Goal: Transaction & Acquisition: Purchase product/service

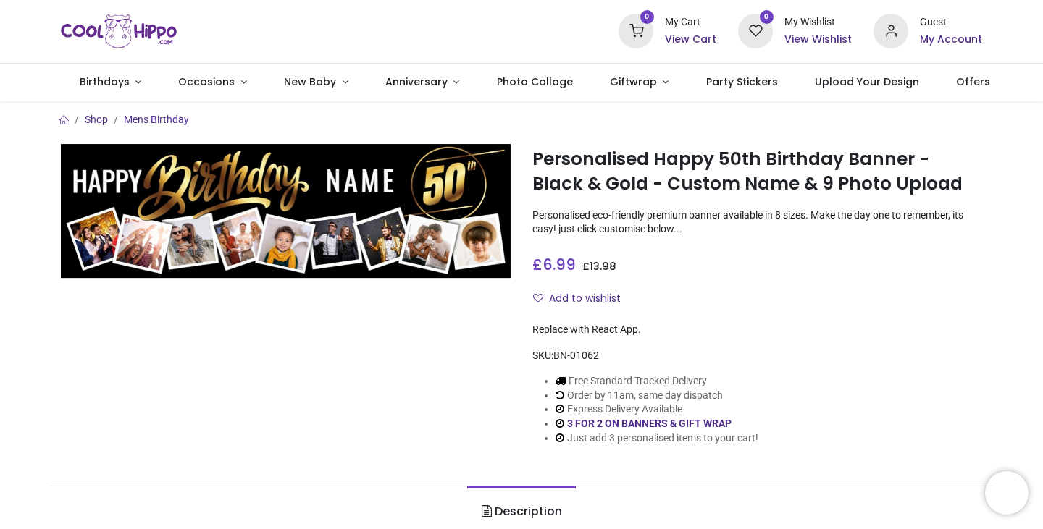
scroll to position [26, 0]
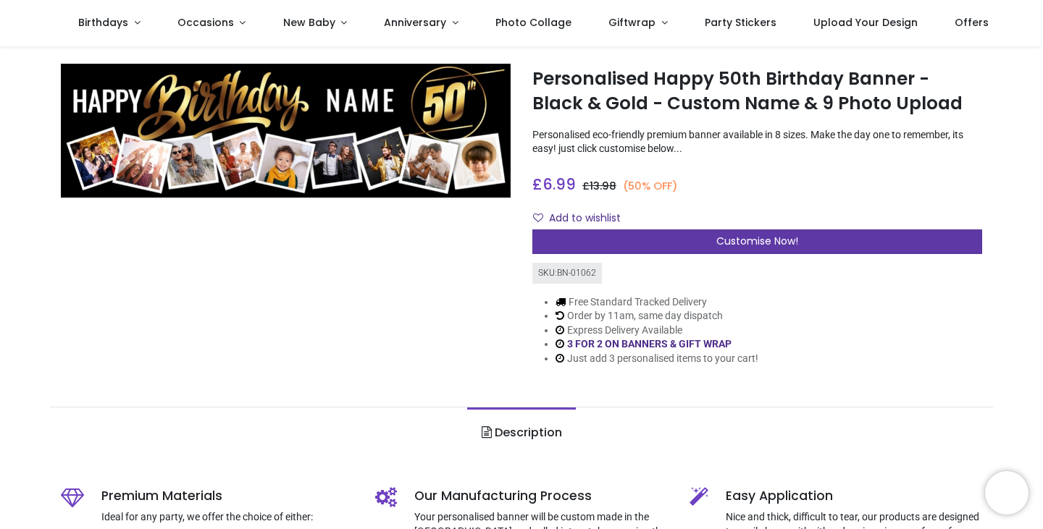
click at [833, 235] on div "Customise Now!" at bounding box center [757, 242] width 450 height 25
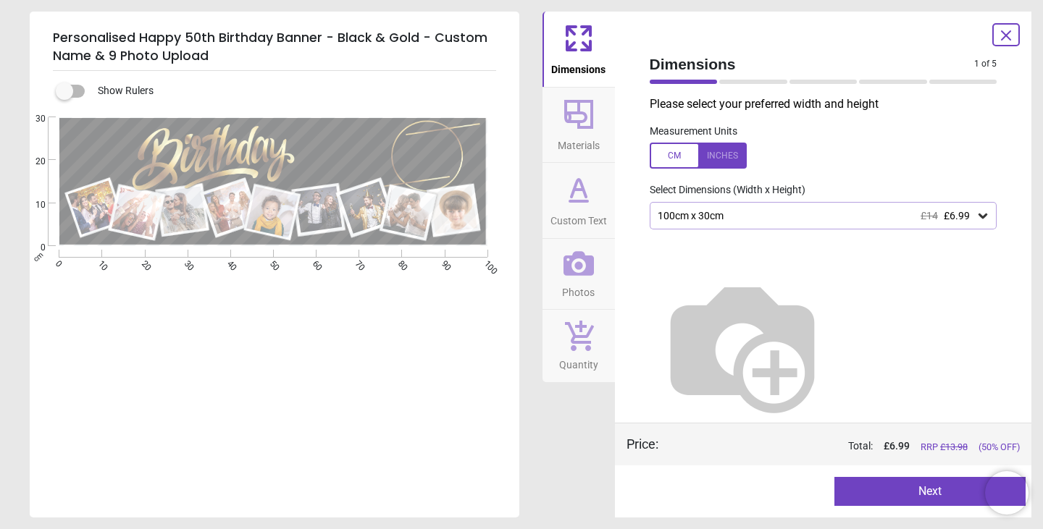
click at [569, 114] on icon at bounding box center [578, 114] width 29 height 29
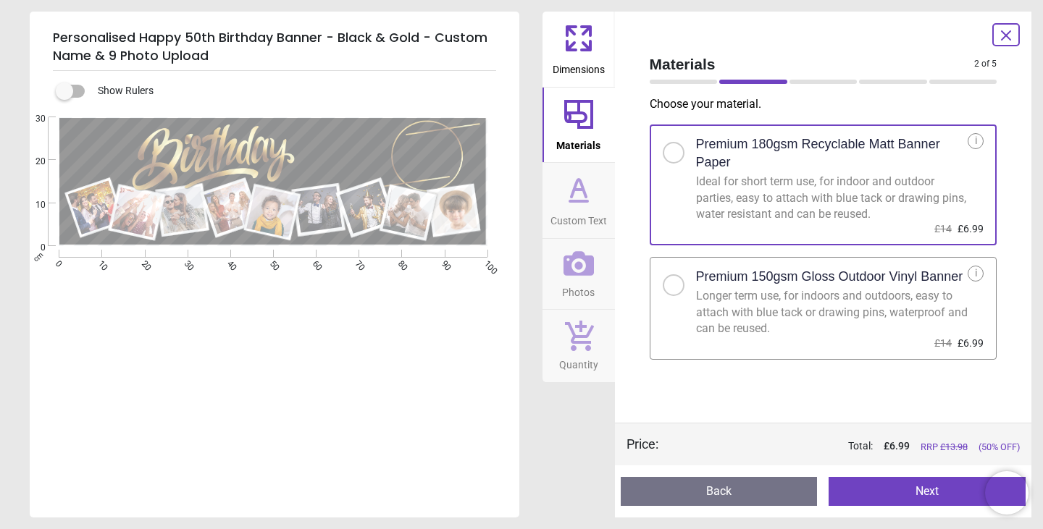
click at [584, 196] on icon at bounding box center [578, 188] width 14 height 17
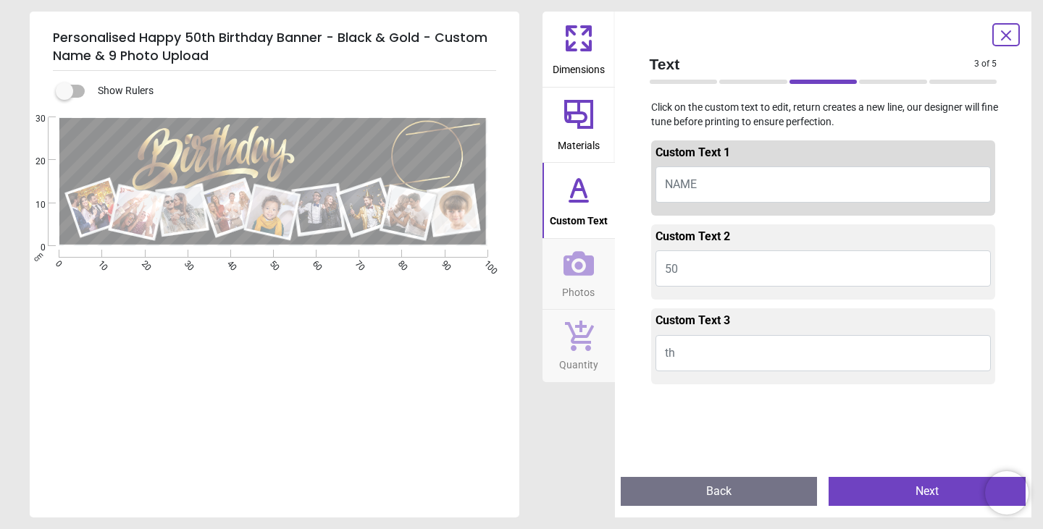
click at [714, 185] on button "NAME" at bounding box center [823, 185] width 336 height 36
type textarea "*****"
click at [229, 350] on div "e ***** E E E" at bounding box center [273, 381] width 487 height 529
click at [366, 292] on div "e ***** E E E" at bounding box center [273, 381] width 487 height 529
click at [692, 272] on button "50" at bounding box center [823, 269] width 336 height 36
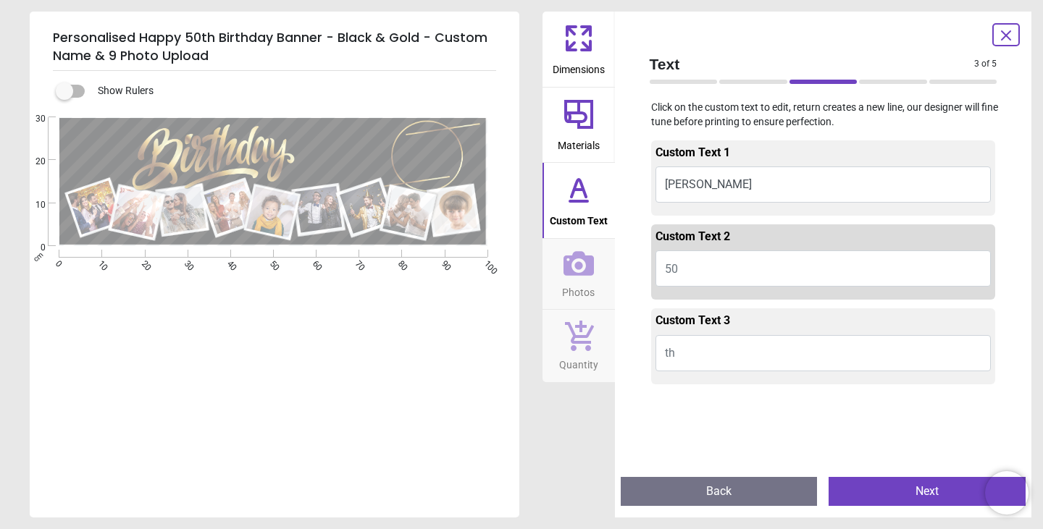
click at [704, 350] on button "th" at bounding box center [823, 353] width 336 height 36
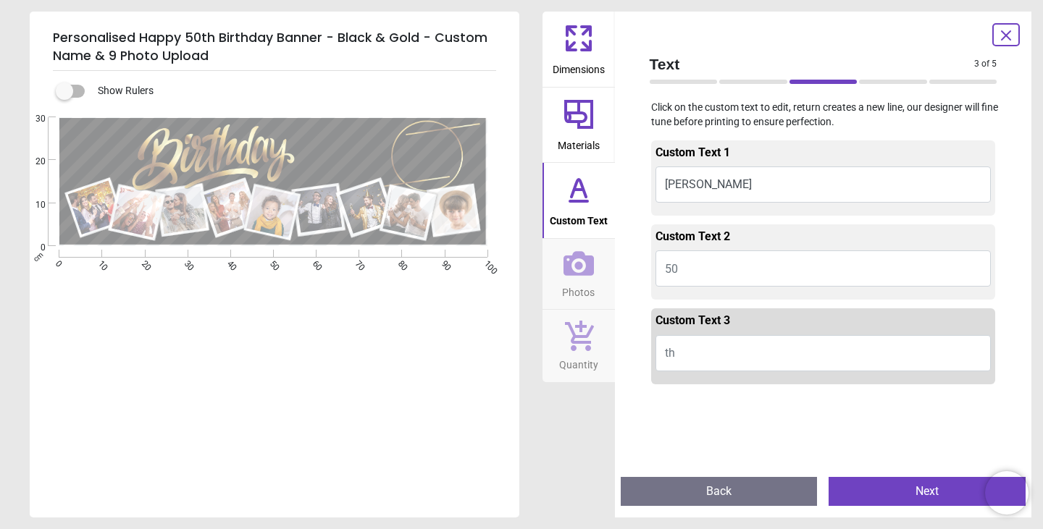
click at [932, 496] on button "Next" at bounding box center [926, 491] width 197 height 29
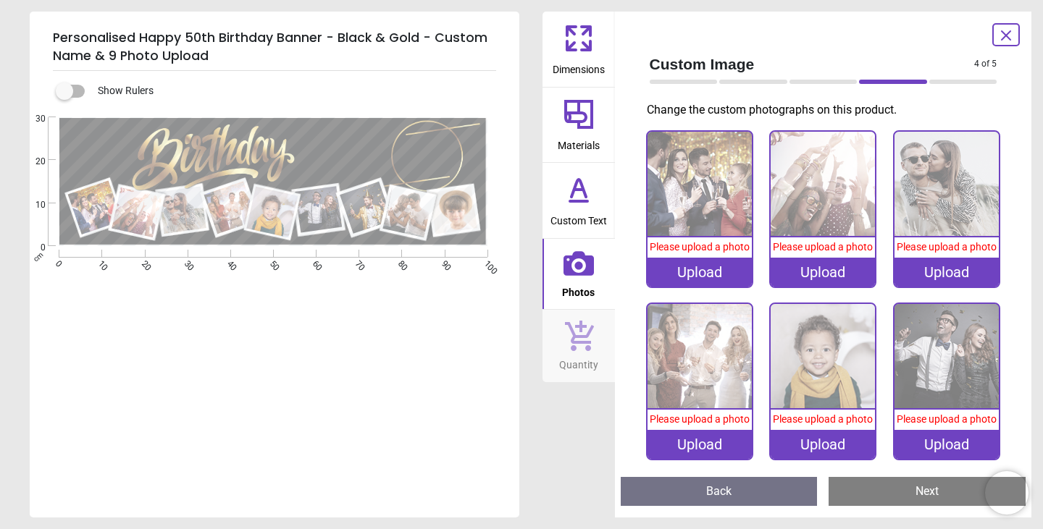
click at [695, 264] on div "Upload" at bounding box center [699, 272] width 104 height 29
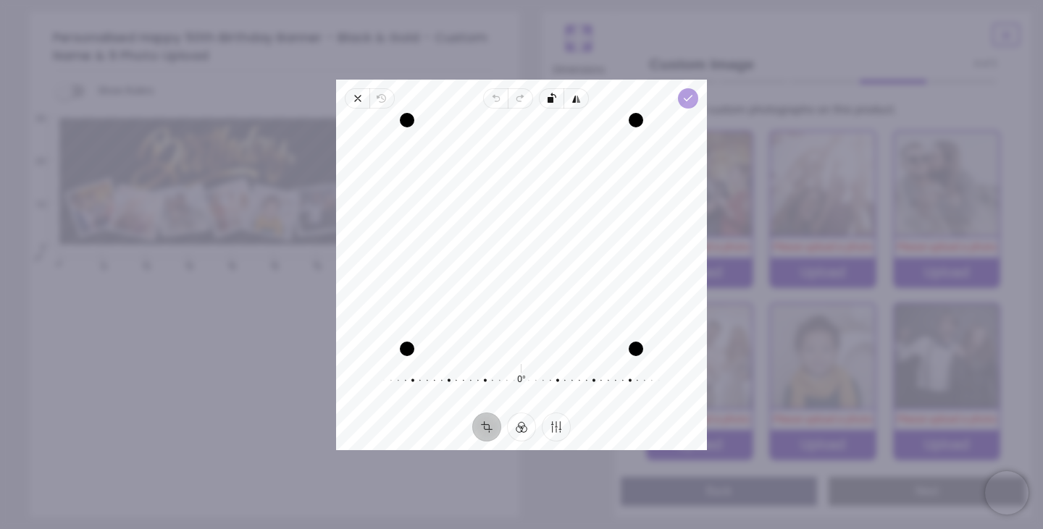
click at [692, 98] on icon "button" at bounding box center [688, 99] width 12 height 12
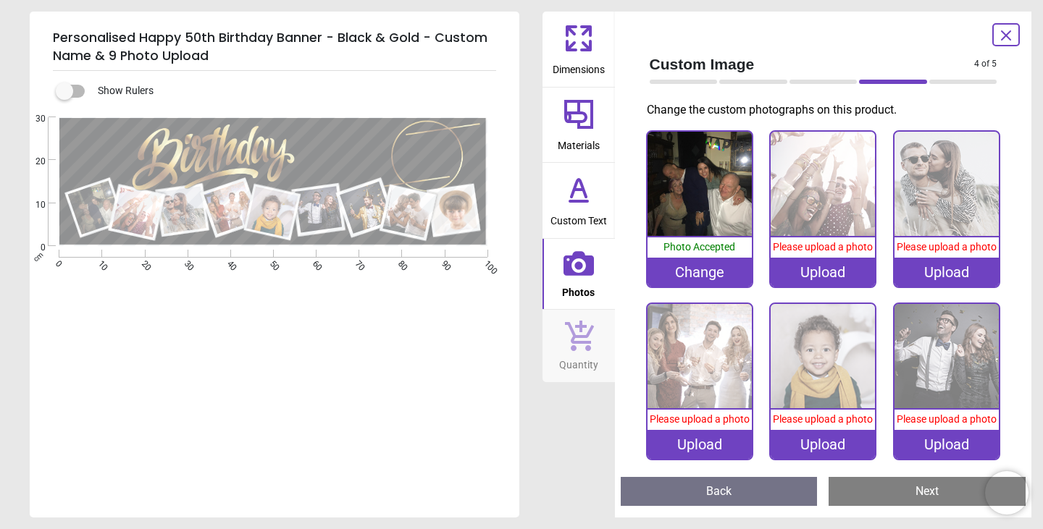
click at [833, 260] on div "Upload" at bounding box center [822, 272] width 104 height 29
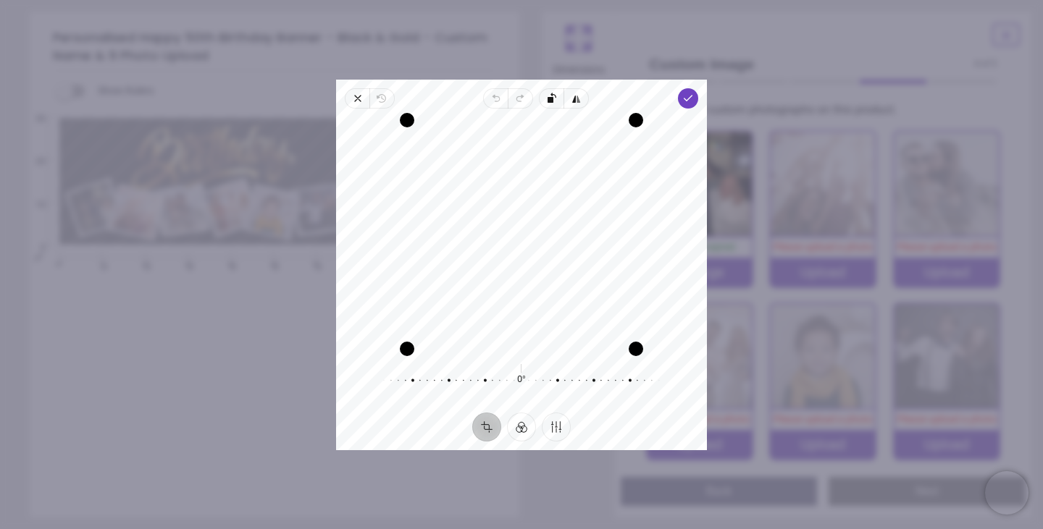
drag, startPoint x: 557, startPoint y: 177, endPoint x: 555, endPoint y: 203, distance: 26.1
click at [555, 203] on div "Recenter" at bounding box center [522, 234] width 348 height 229
click at [686, 102] on icon "button" at bounding box center [688, 99] width 12 height 12
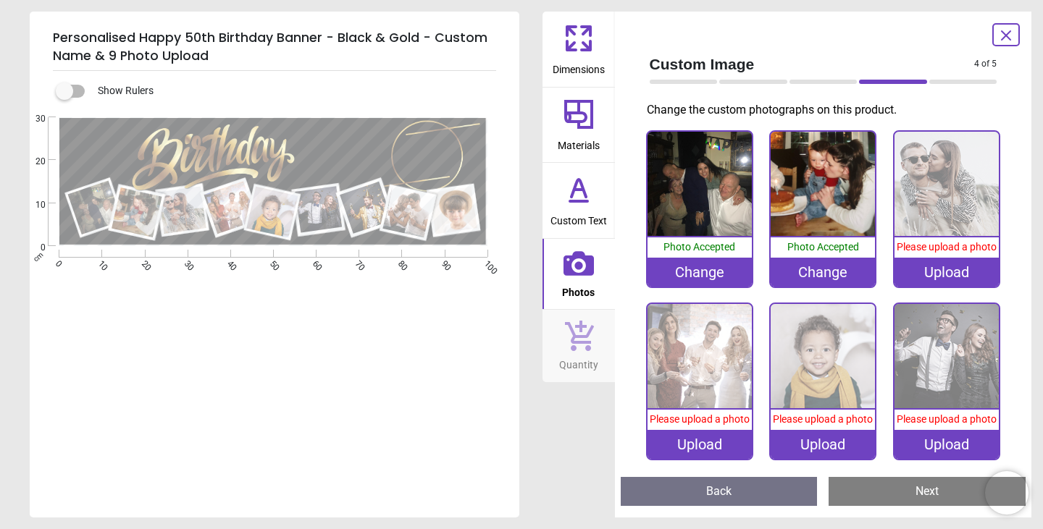
click at [821, 269] on div "Change" at bounding box center [822, 272] width 104 height 29
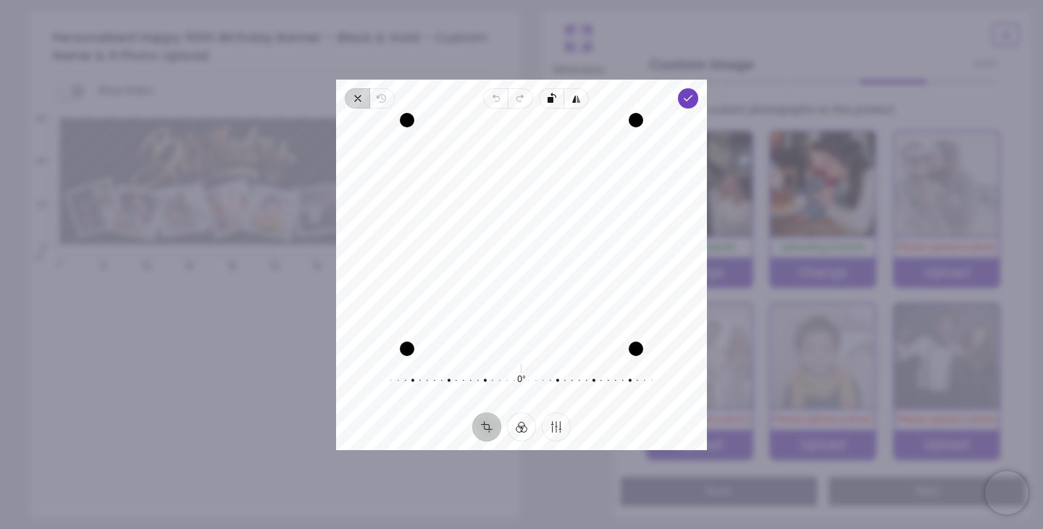
click at [358, 96] on icon "button" at bounding box center [358, 99] width 12 height 12
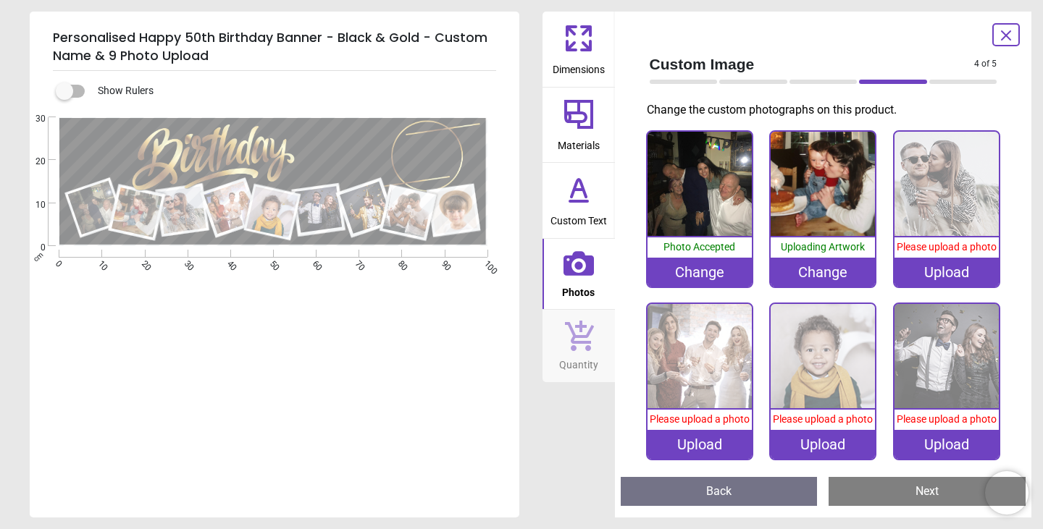
click at [832, 275] on div "Change" at bounding box center [822, 272] width 104 height 29
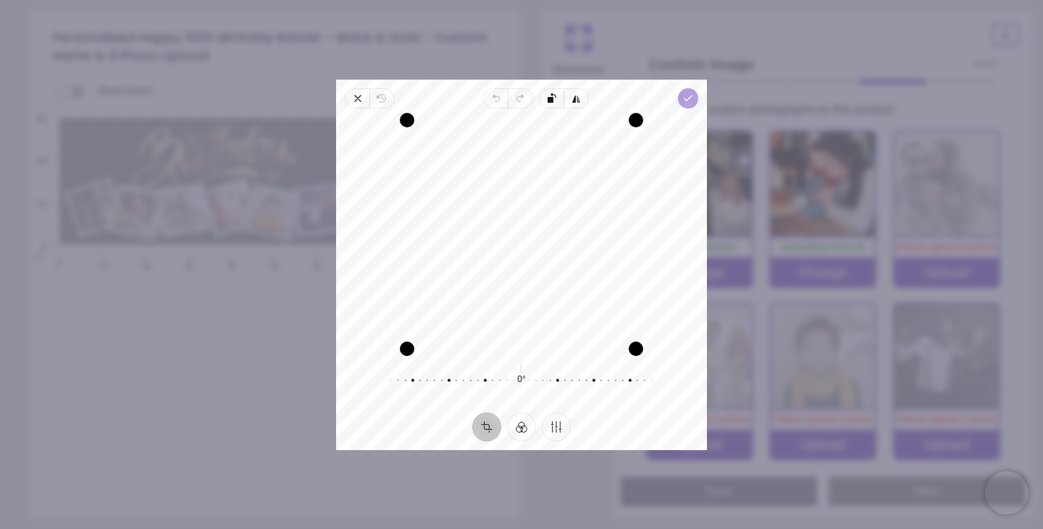
click at [692, 94] on icon "button" at bounding box center [688, 99] width 12 height 12
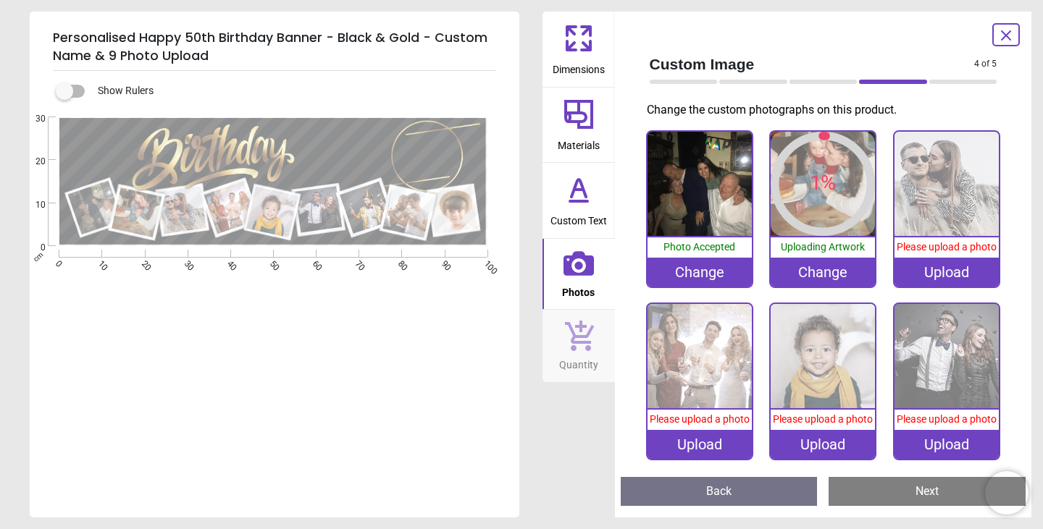
click at [815, 266] on div "Change" at bounding box center [822, 272] width 104 height 29
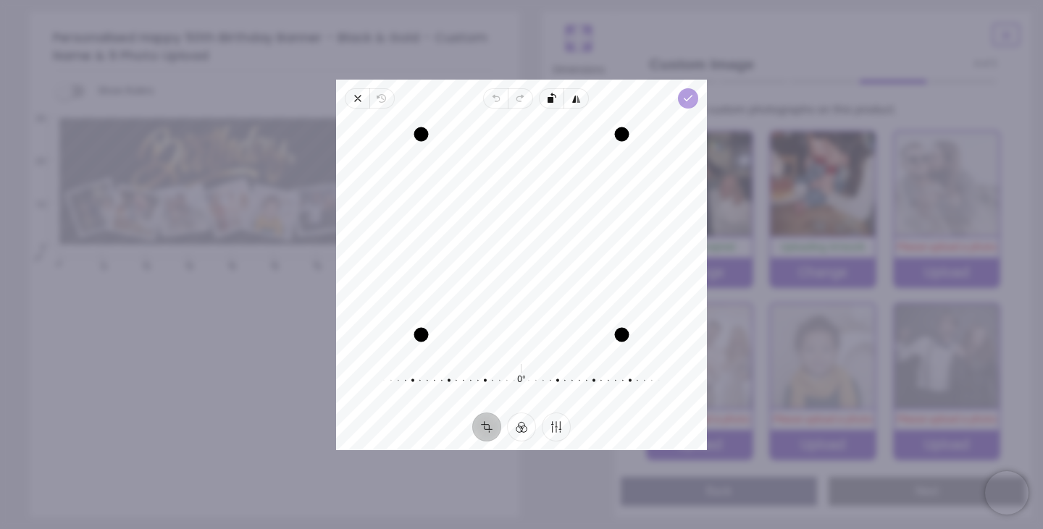
click at [690, 101] on icon "button" at bounding box center [688, 99] width 12 height 12
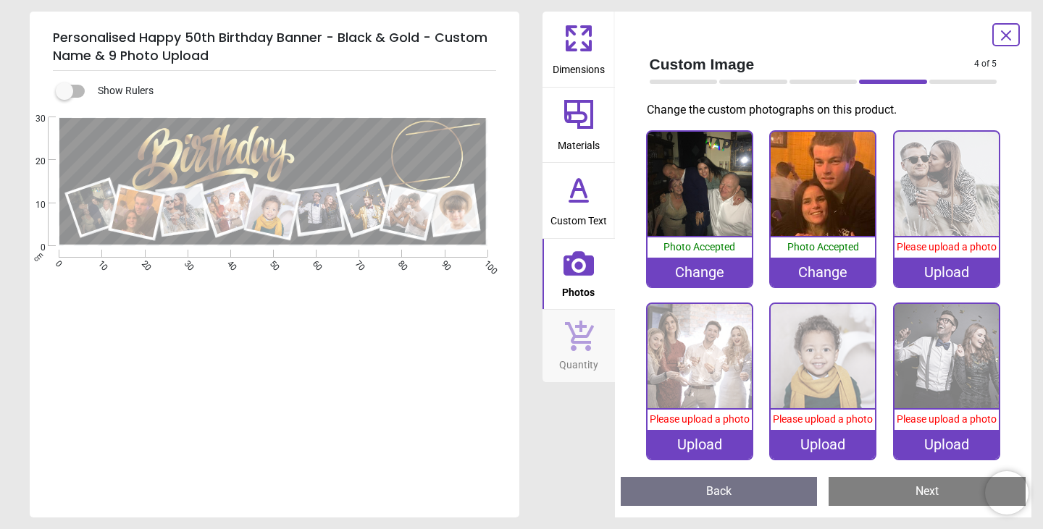
click at [940, 268] on div "Upload" at bounding box center [946, 272] width 104 height 29
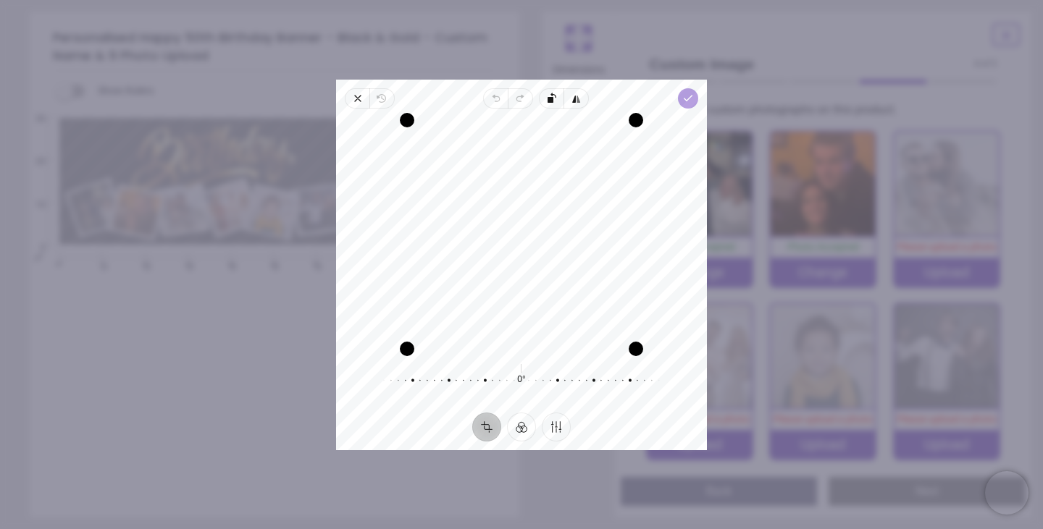
click at [694, 96] on span "Done" at bounding box center [688, 98] width 20 height 20
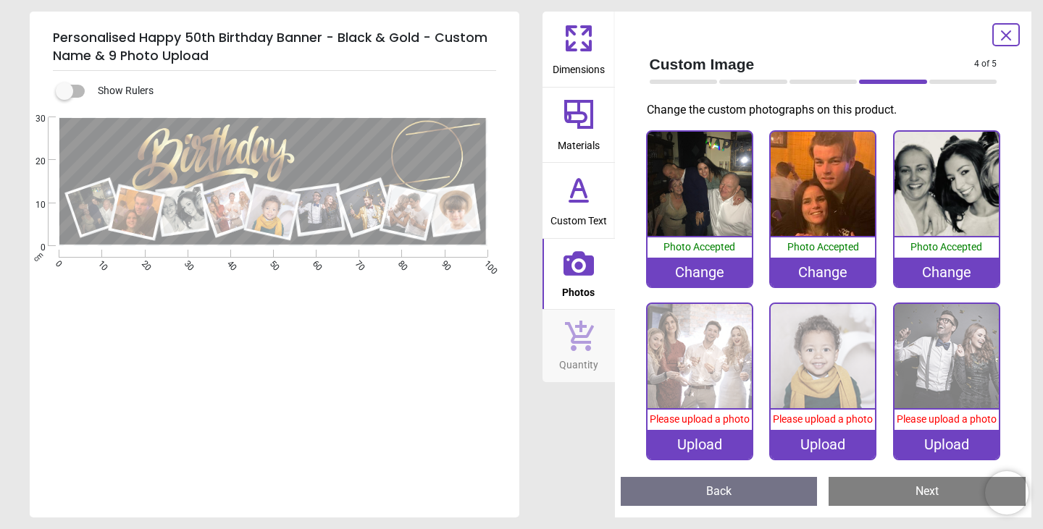
click at [938, 265] on div "Change" at bounding box center [946, 272] width 104 height 29
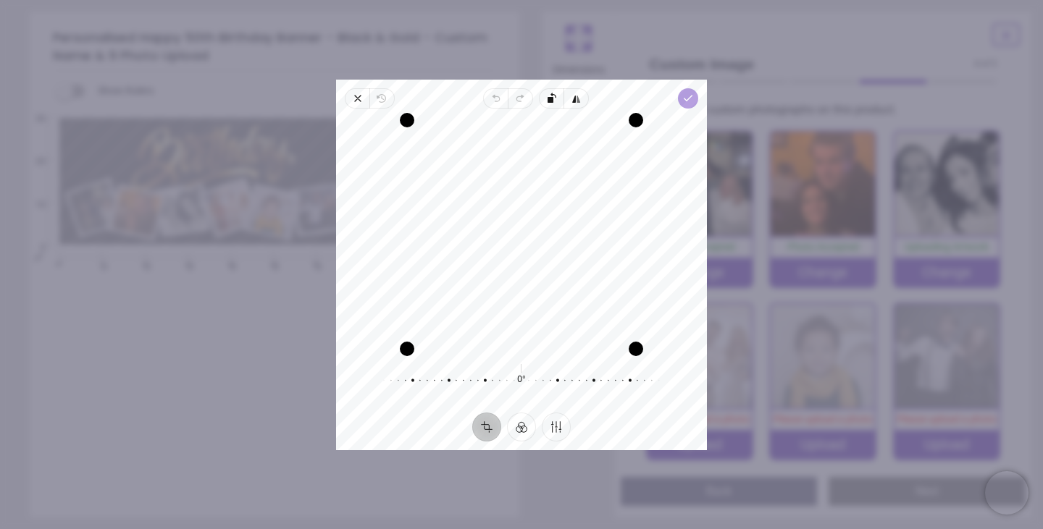
click at [691, 96] on polyline "button" at bounding box center [688, 98] width 8 height 5
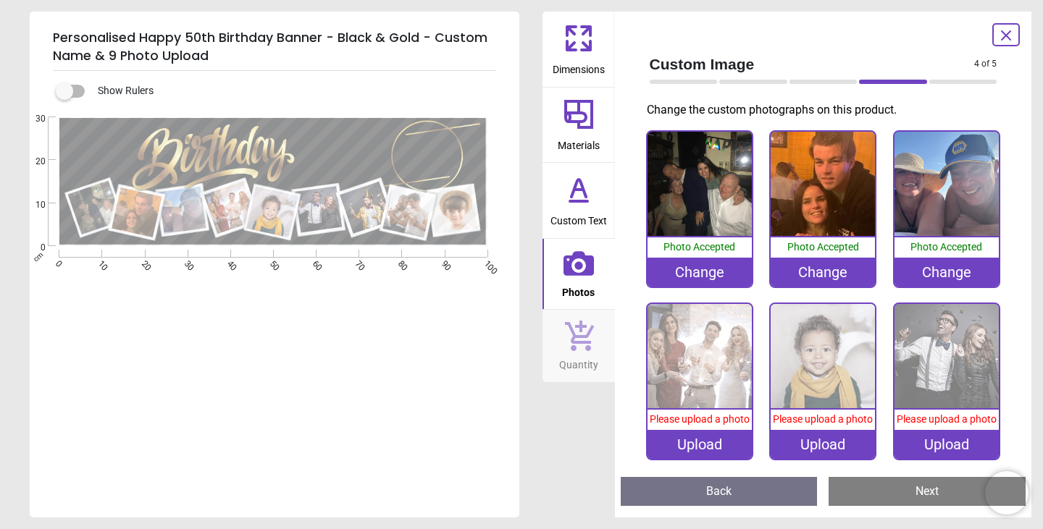
click at [937, 266] on div "Change" at bounding box center [946, 272] width 104 height 29
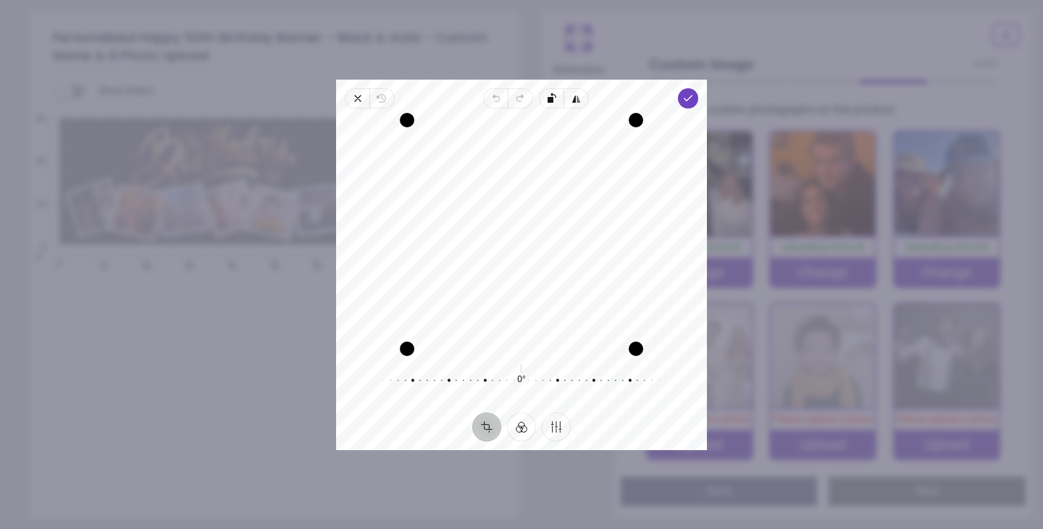
scroll to position [26, 0]
click at [363, 95] on icon "button" at bounding box center [358, 99] width 12 height 12
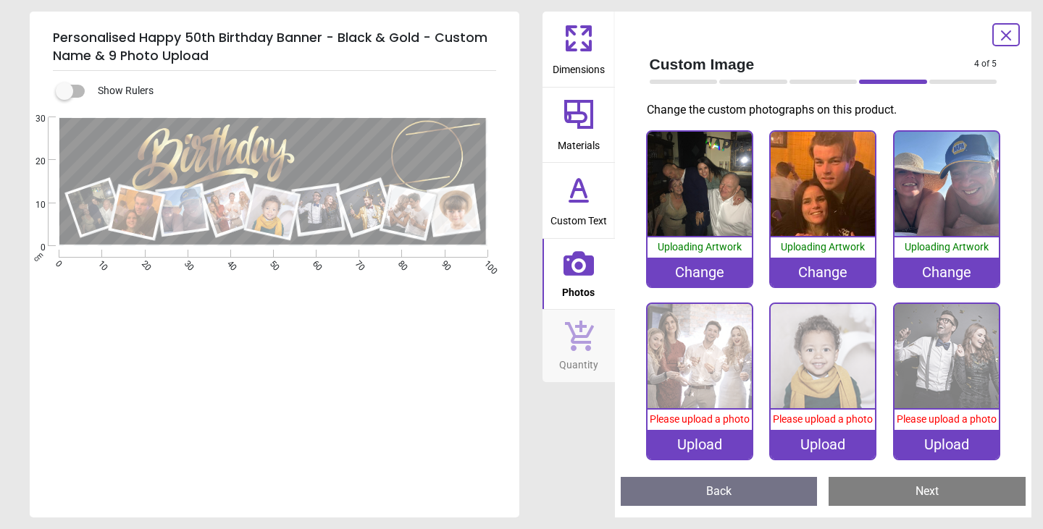
click at [915, 251] on span "Uploading Artwork" at bounding box center [946, 247] width 84 height 12
click at [716, 438] on div "Upload" at bounding box center [699, 444] width 104 height 29
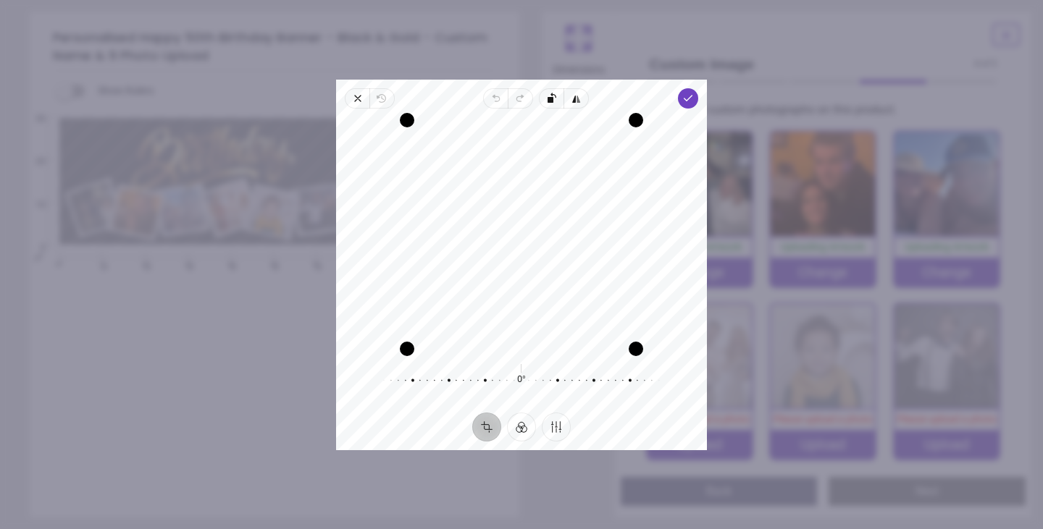
drag, startPoint x: 432, startPoint y: 243, endPoint x: 403, endPoint y: 238, distance: 29.4
click at [403, 238] on div "Recenter" at bounding box center [522, 234] width 348 height 229
click at [354, 96] on icon "button" at bounding box center [358, 99] width 12 height 12
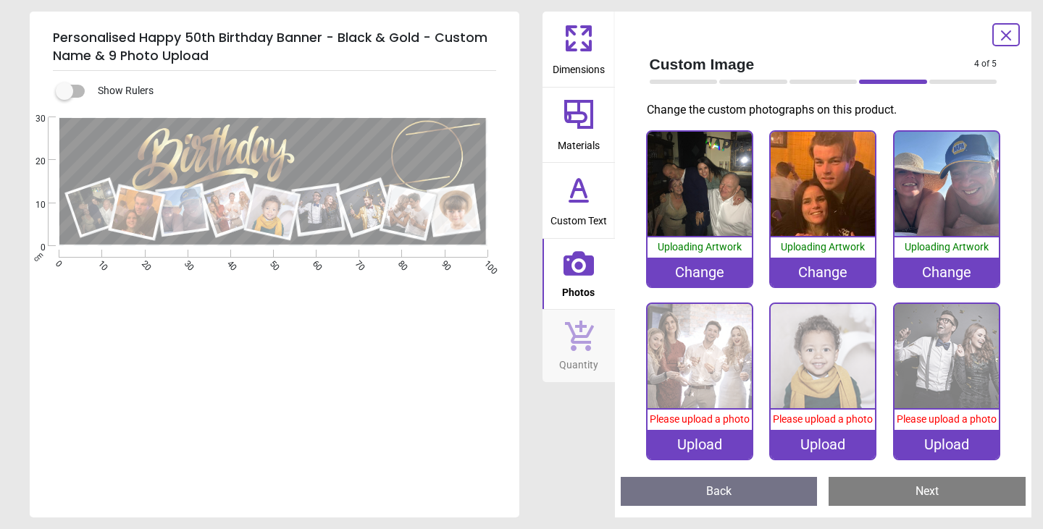
click at [939, 274] on div "Change" at bounding box center [946, 272] width 104 height 29
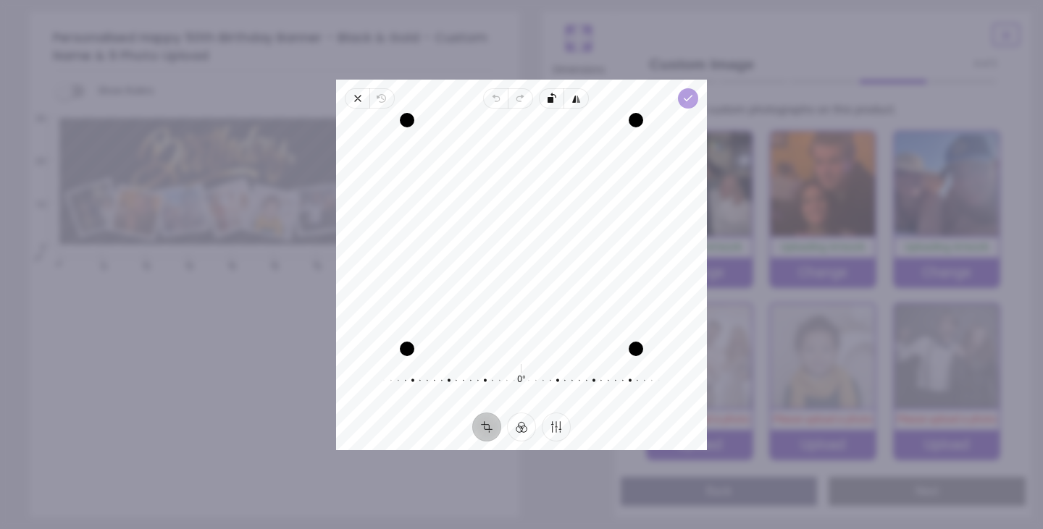
click at [690, 91] on span "Done" at bounding box center [688, 98] width 20 height 20
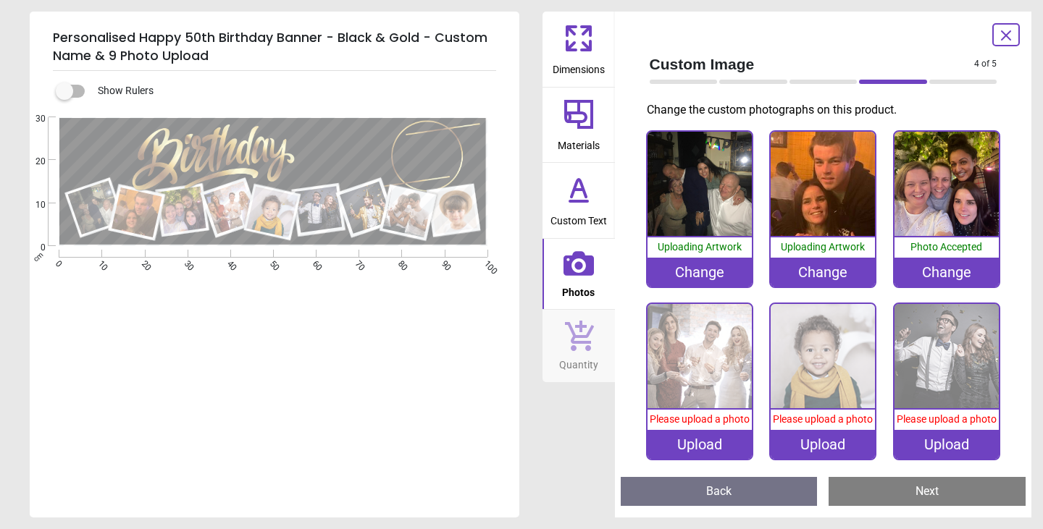
click at [704, 440] on div "Upload" at bounding box center [699, 444] width 104 height 29
click at [720, 434] on div "Upload" at bounding box center [699, 444] width 104 height 29
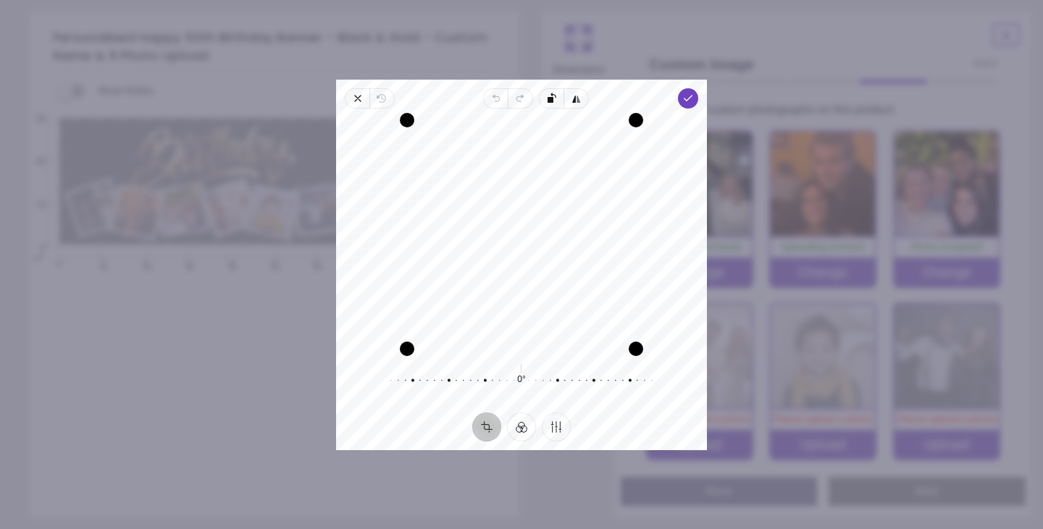
drag, startPoint x: 489, startPoint y: 232, endPoint x: 544, endPoint y: 235, distance: 55.1
click at [544, 235] on div "Recenter" at bounding box center [522, 234] width 348 height 229
click at [684, 93] on icon "button" at bounding box center [688, 99] width 12 height 12
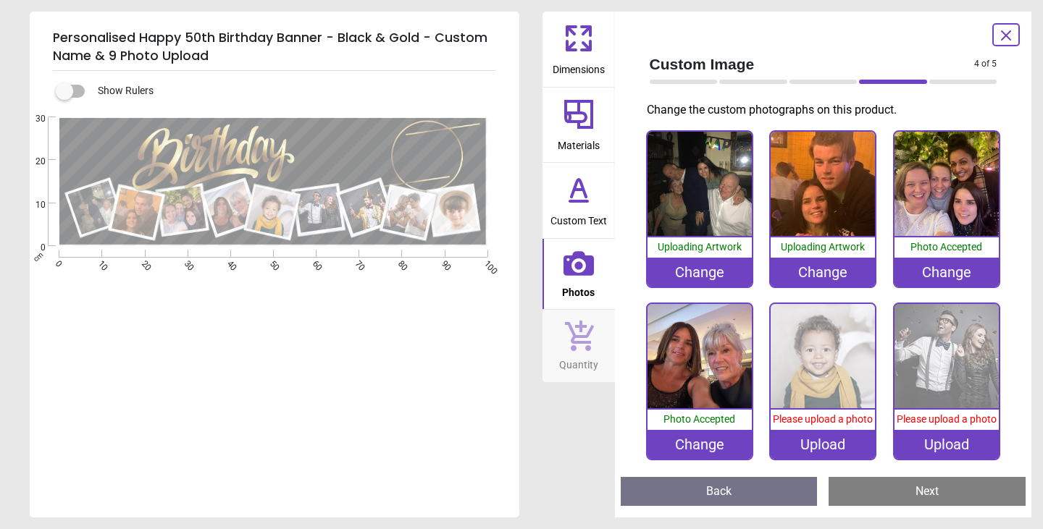
scroll to position [35, 0]
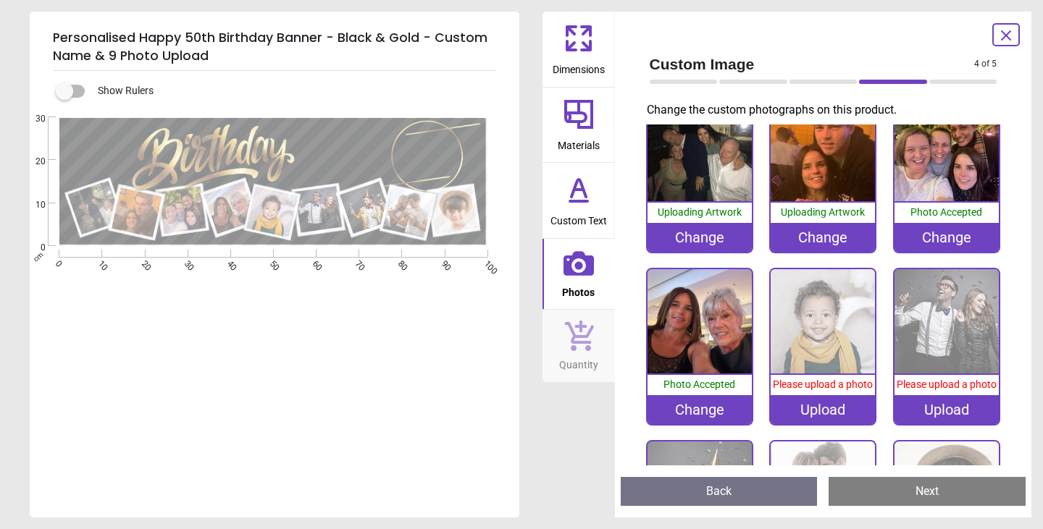
click at [831, 243] on div "Change" at bounding box center [822, 237] width 104 height 29
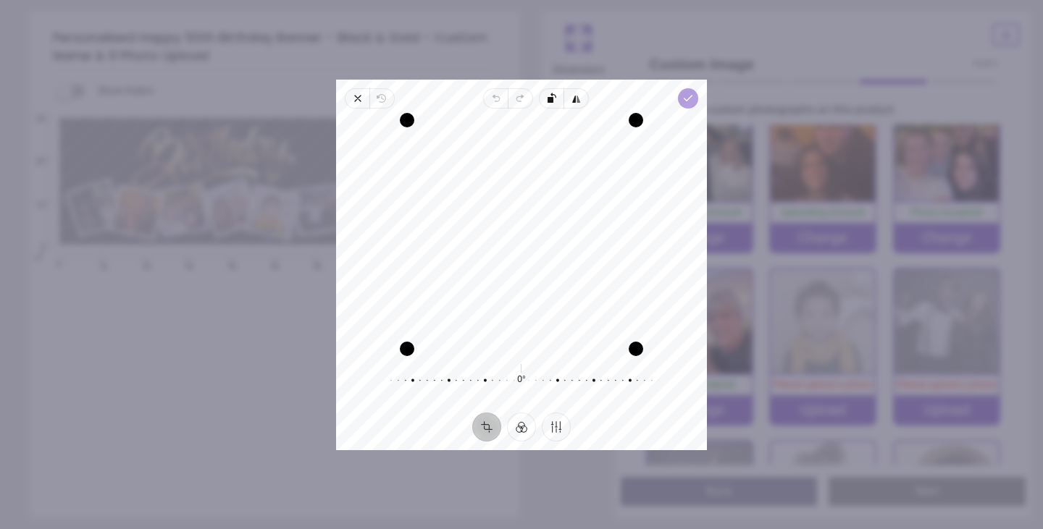
click at [688, 101] on icon "button" at bounding box center [688, 99] width 12 height 12
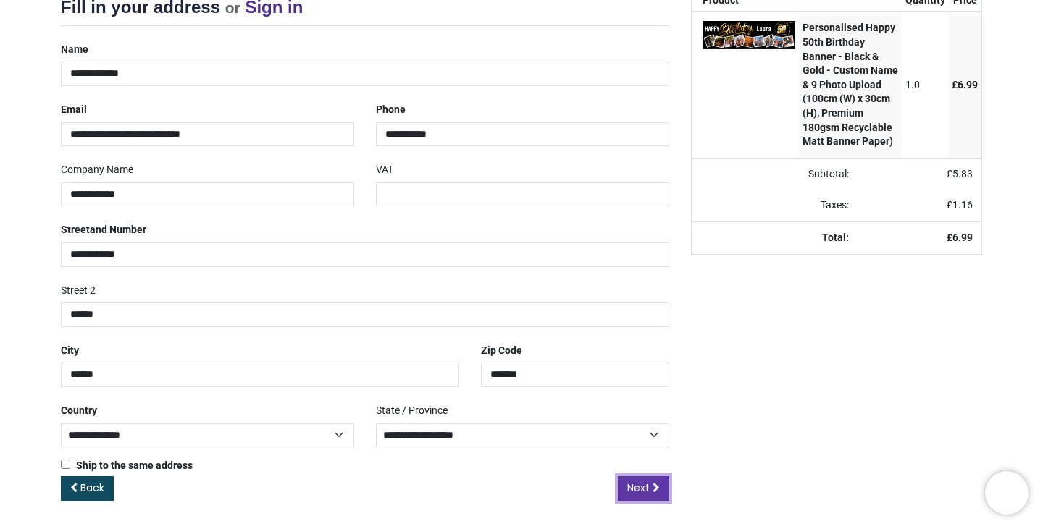
click at [644, 488] on span "Next" at bounding box center [638, 488] width 22 height 14
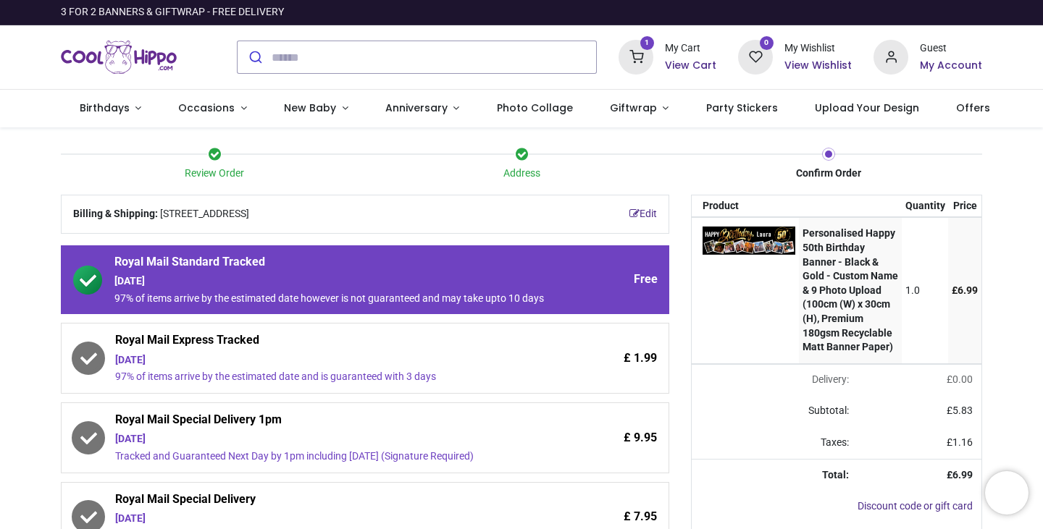
click at [570, 369] on div "£ 1.99" at bounding box center [602, 358] width 109 height 52
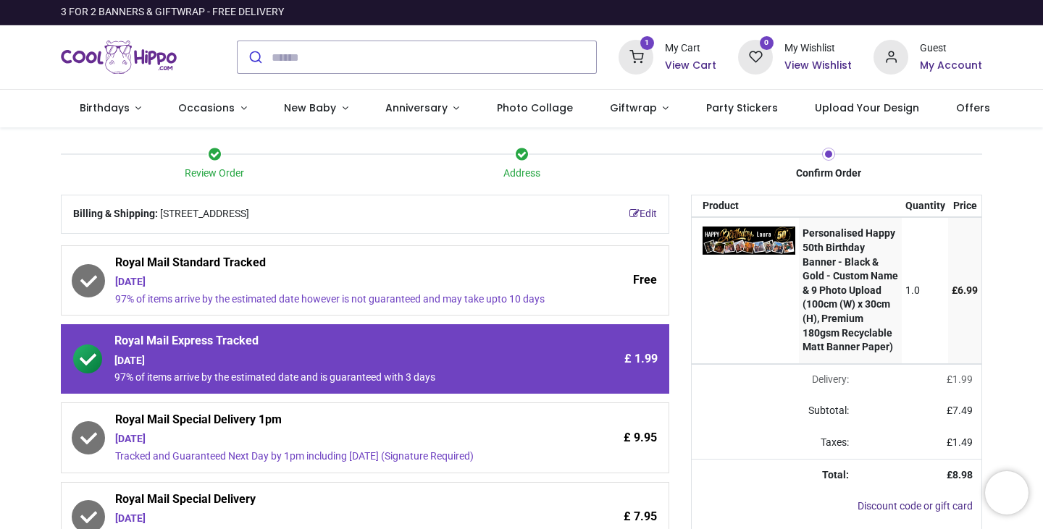
click at [463, 460] on div "Tracked and Guaranteed Next Day by 1pm including Saturday (Signature Required)" at bounding box center [331, 457] width 433 height 14
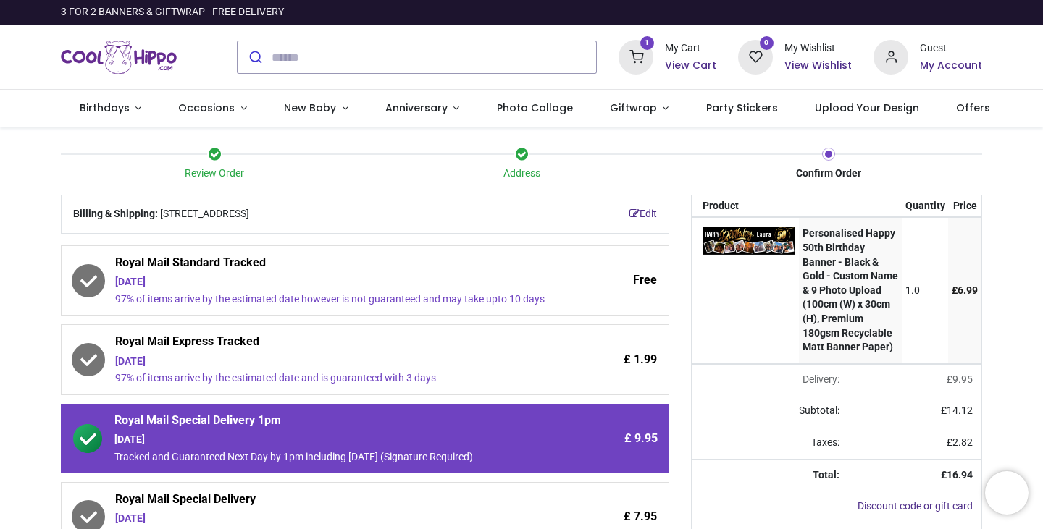
click at [503, 371] on div "97% of items arrive by the estimated date and is guaranteed with 3 days" at bounding box center [331, 378] width 433 height 14
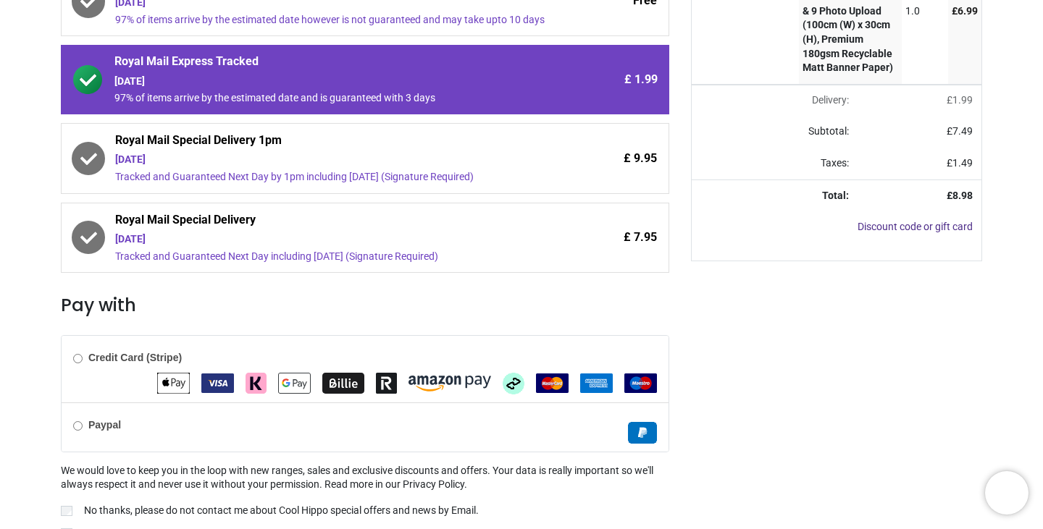
scroll to position [280, 0]
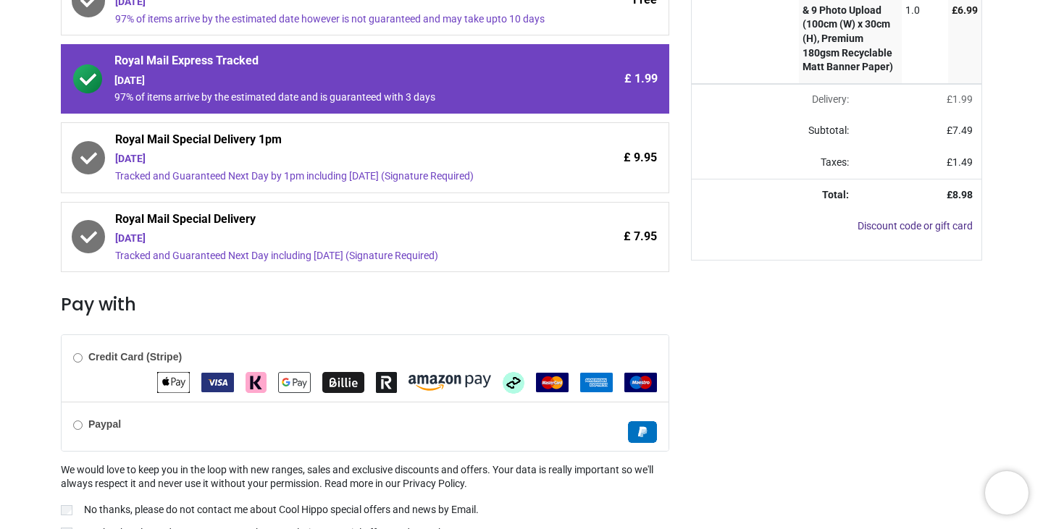
drag, startPoint x: 1040, startPoint y: 190, endPoint x: 1042, endPoint y: 367, distance: 177.4
click at [1042, 367] on div "Login • Register Birthdays Milestone Birthday 1531 products 225" at bounding box center [521, 264] width 1043 height 529
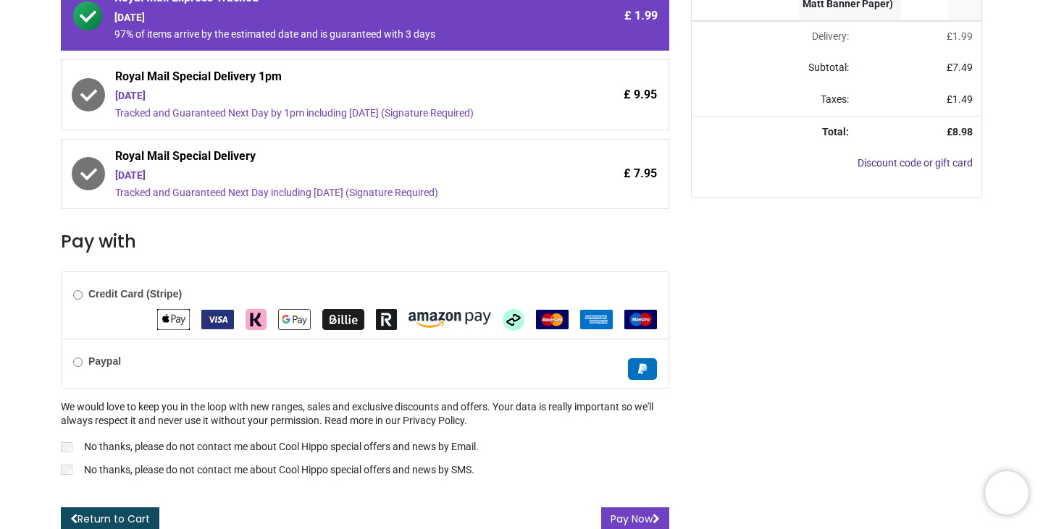
scroll to position [352, 0]
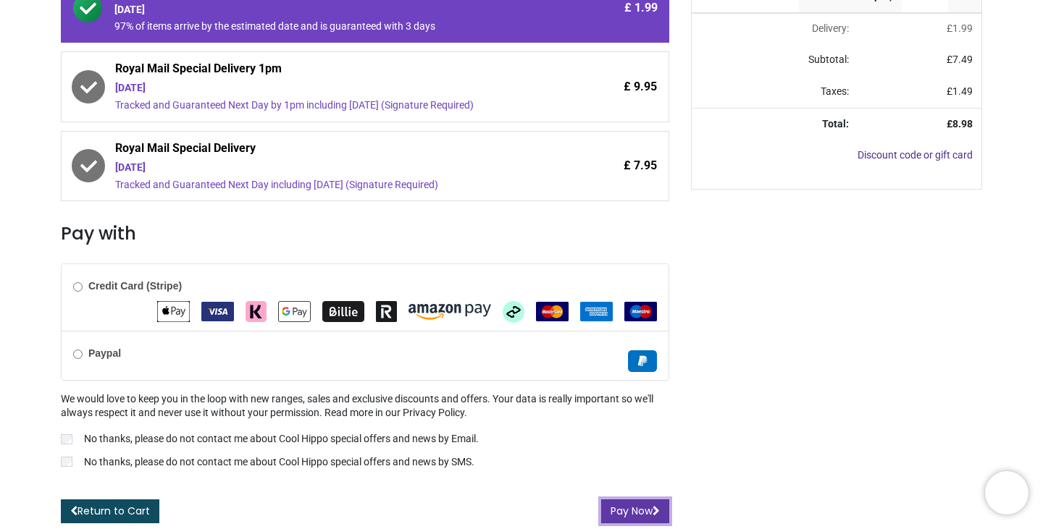
click at [636, 513] on button "Pay Now" at bounding box center [635, 512] width 68 height 25
